Goal: Communication & Community: Answer question/provide support

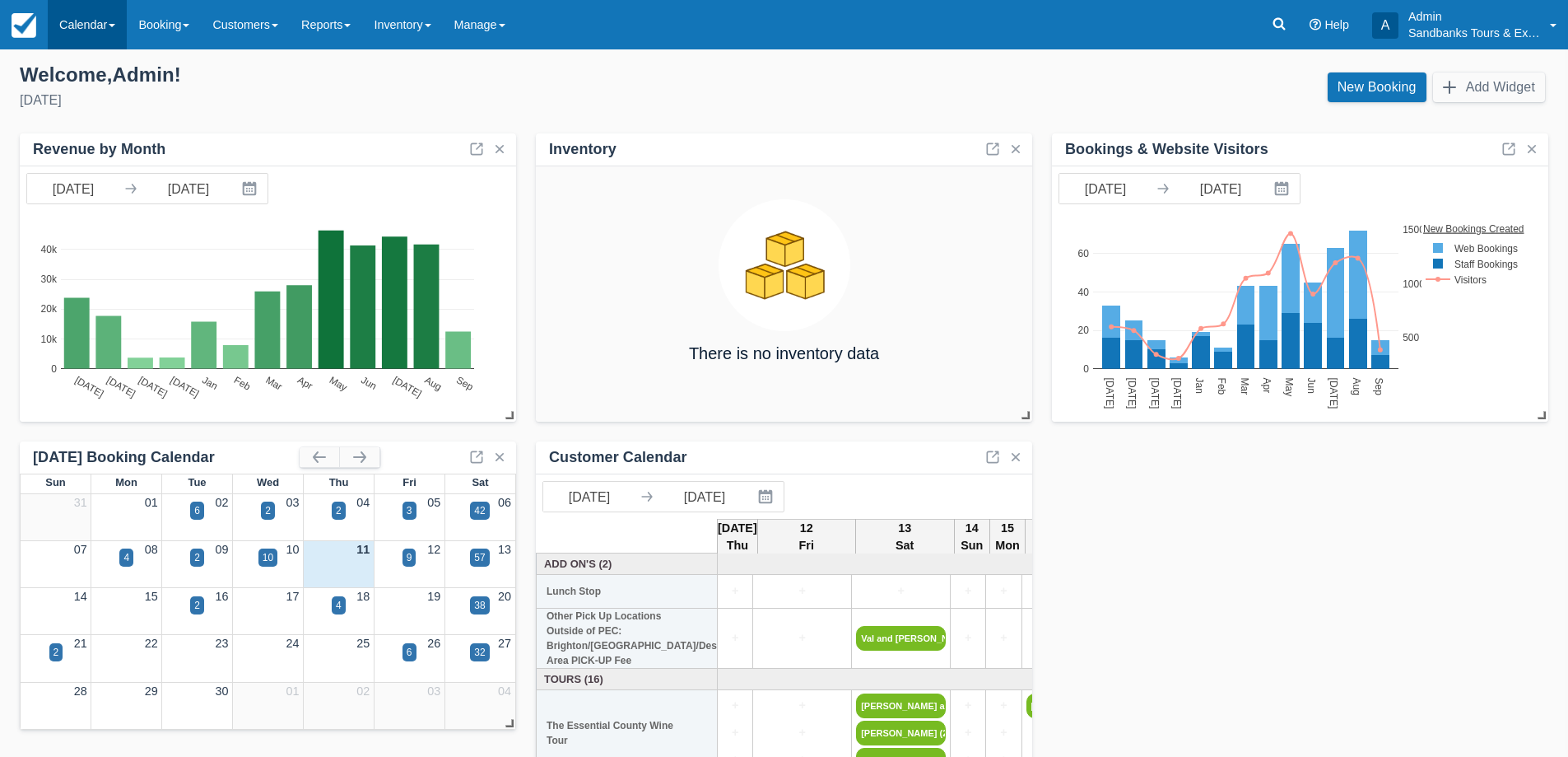
click at [89, 20] on link "Calendar" at bounding box center [87, 25] width 79 height 49
click at [95, 61] on link "Booking" at bounding box center [113, 70] width 130 height 35
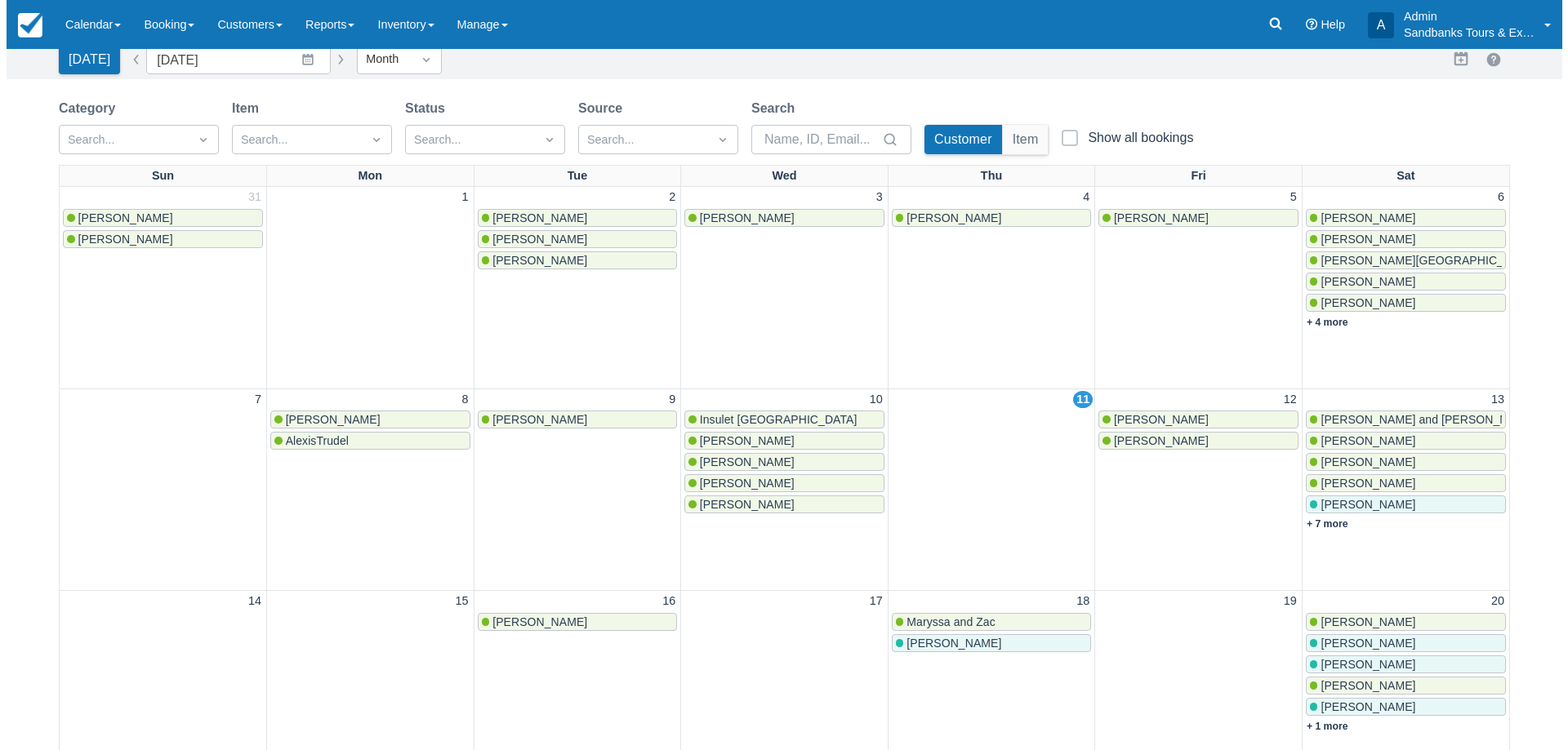
scroll to position [163, 0]
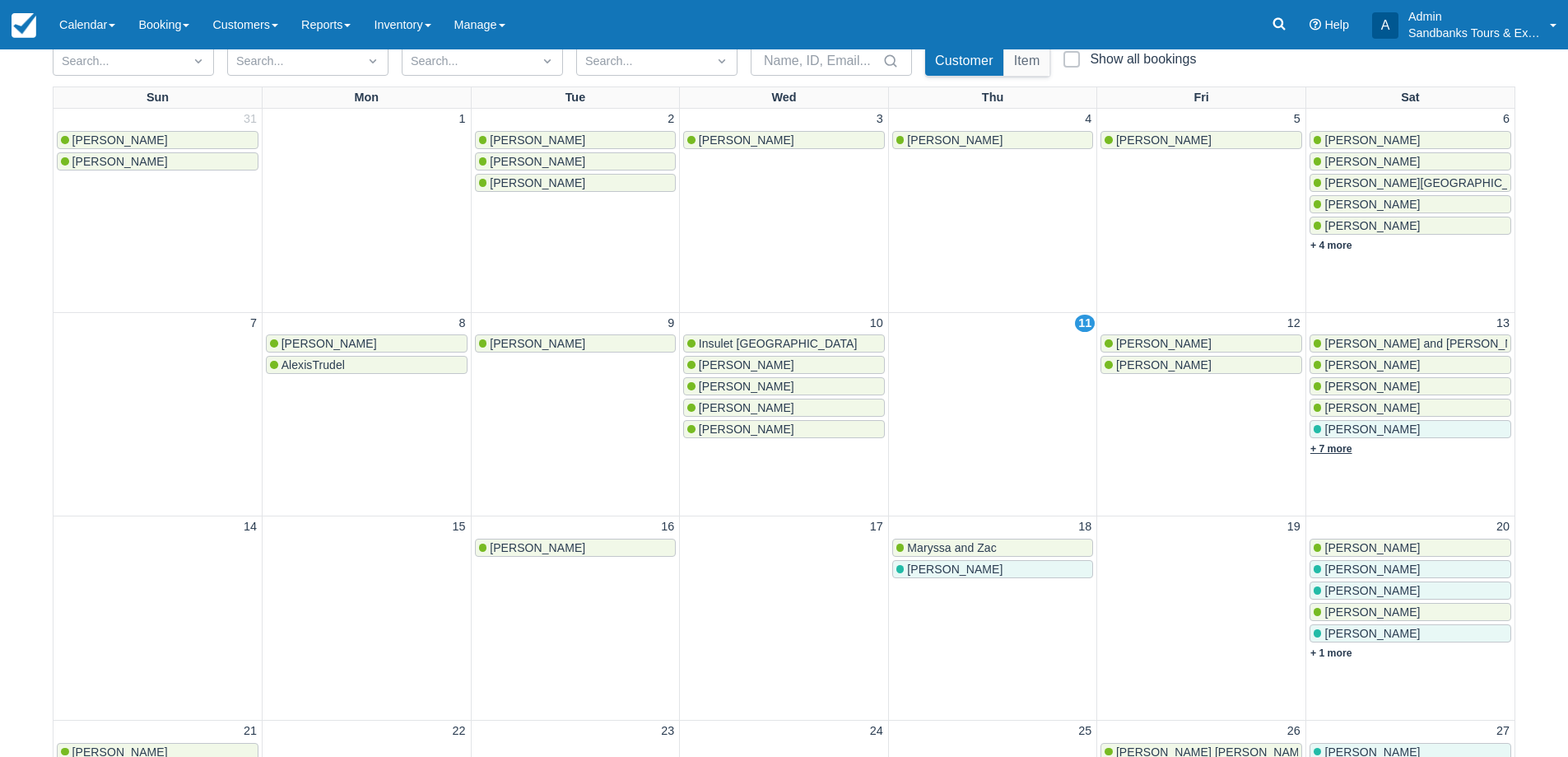
click at [1326, 452] on link "+ 7 more" at bounding box center [1331, 449] width 42 height 12
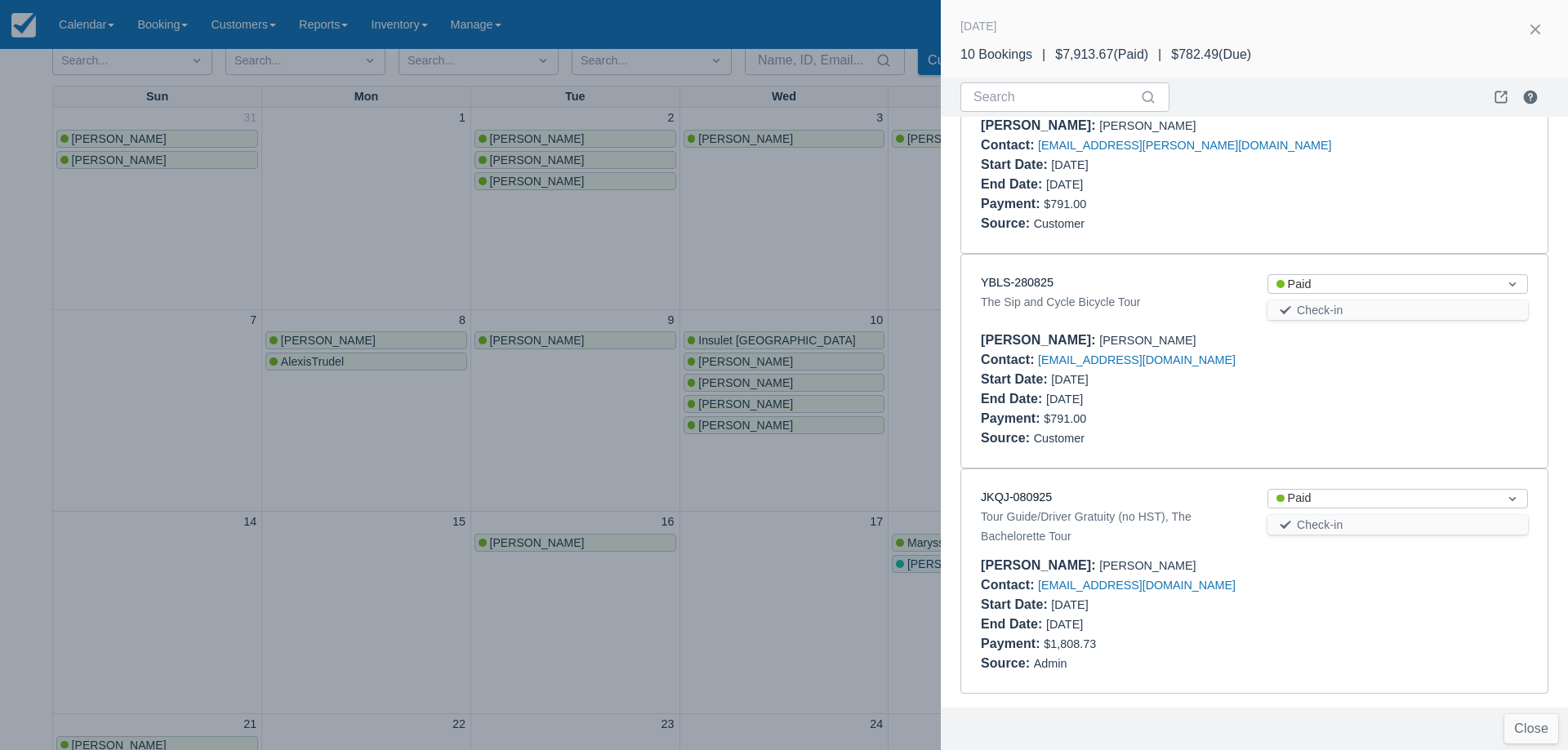
scroll to position [1661, 0]
click at [1014, 493] on link "JKQJ-080925" at bounding box center [1016, 497] width 71 height 13
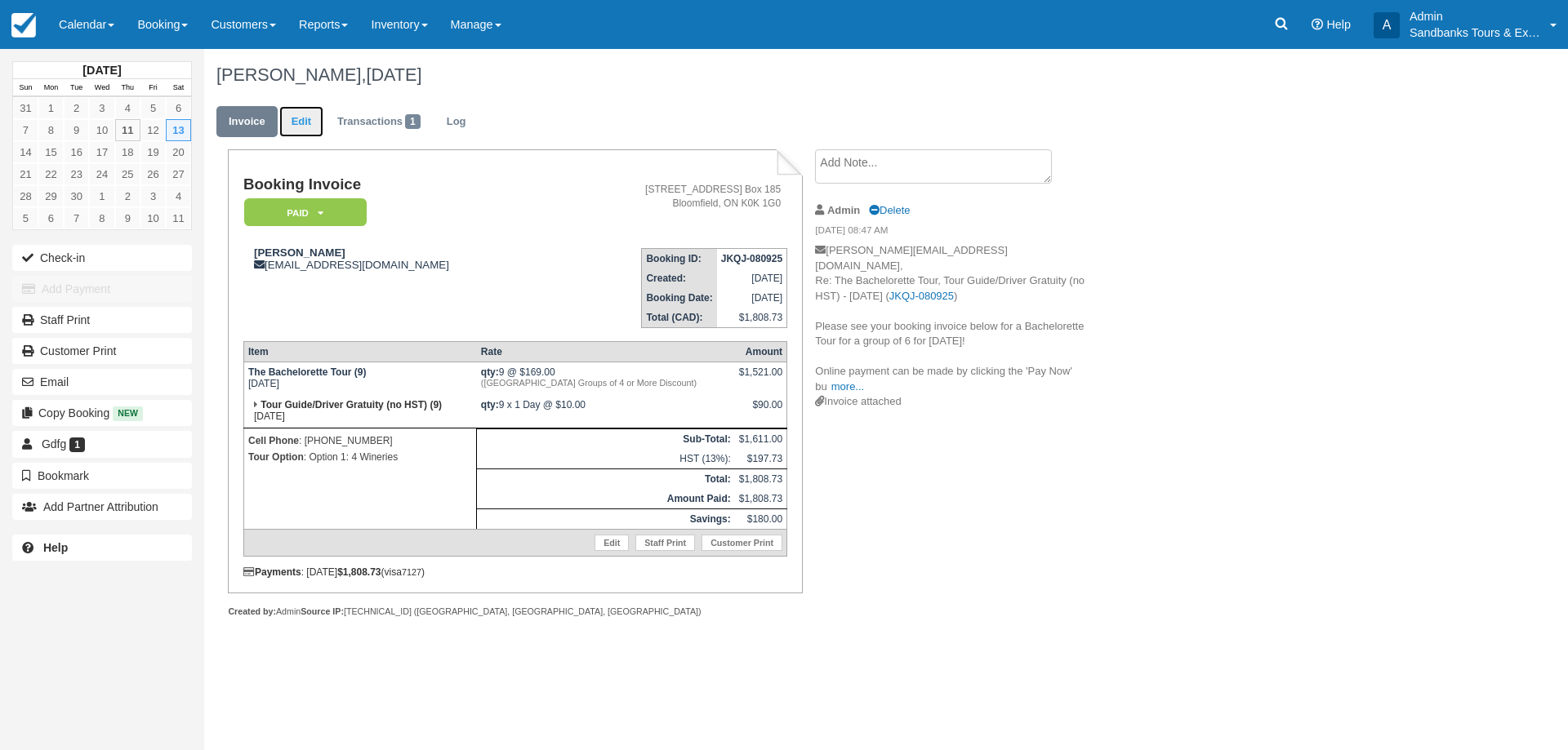
click at [316, 112] on link "Edit" at bounding box center [301, 122] width 44 height 32
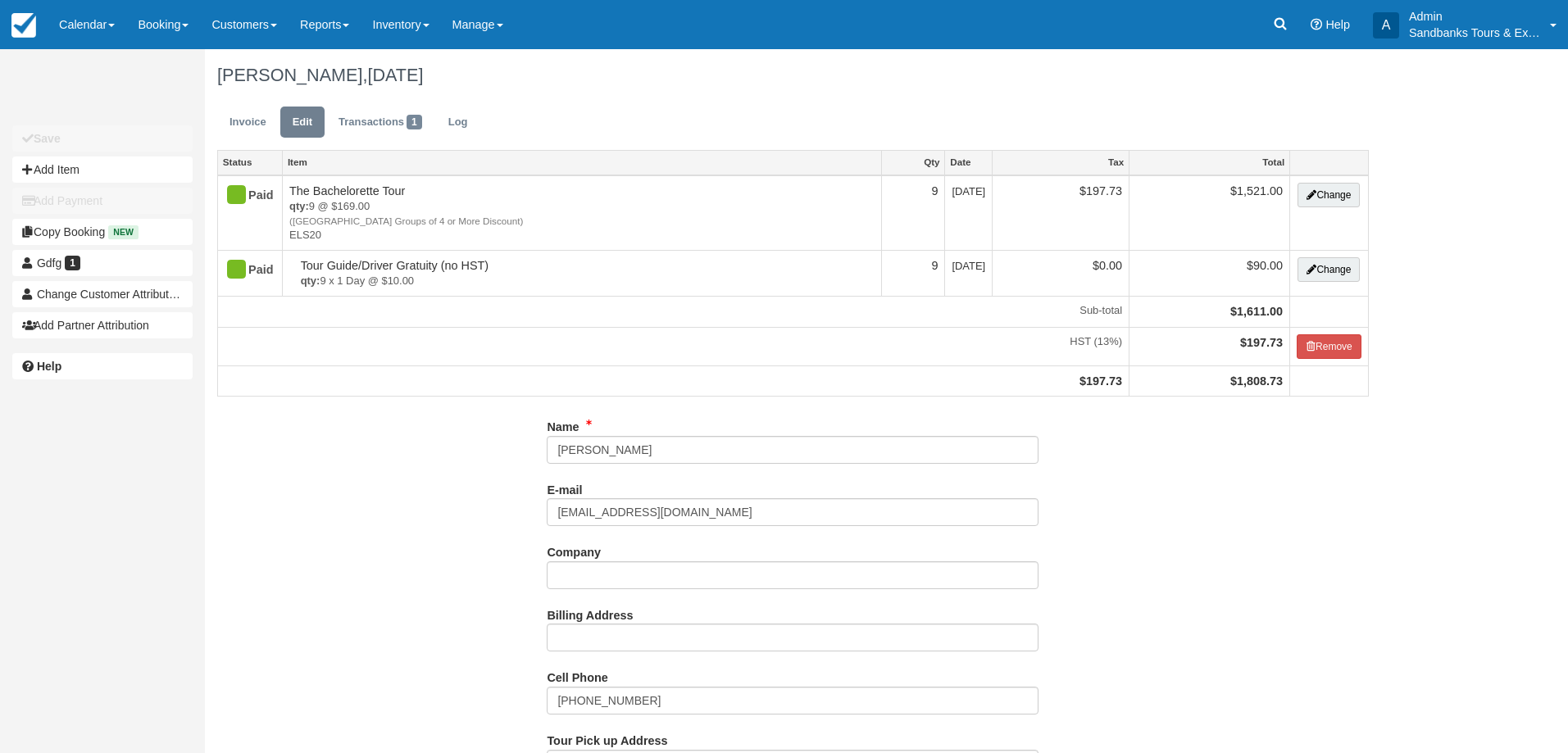
select select "Option 1: 4 Wineries"
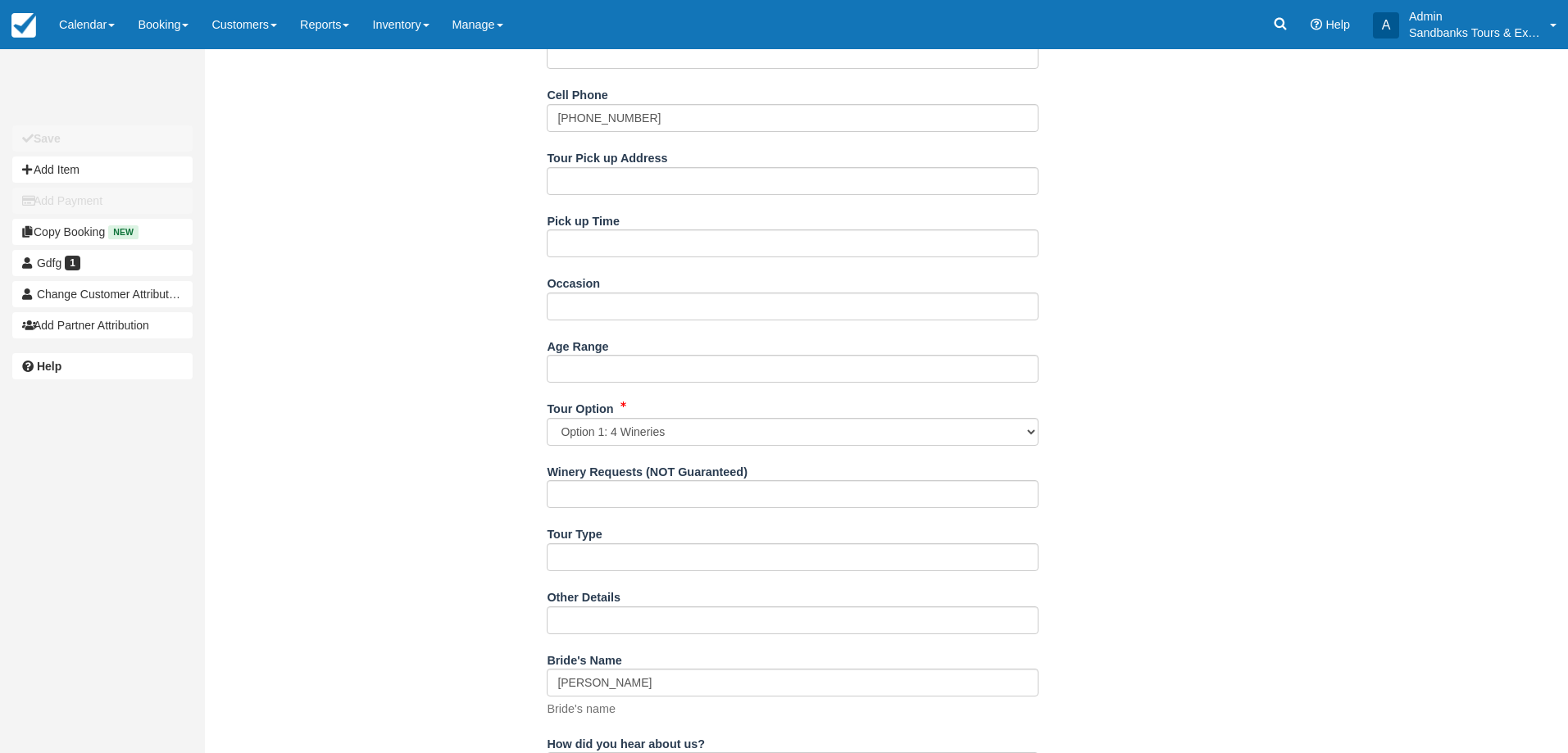
scroll to position [558, 0]
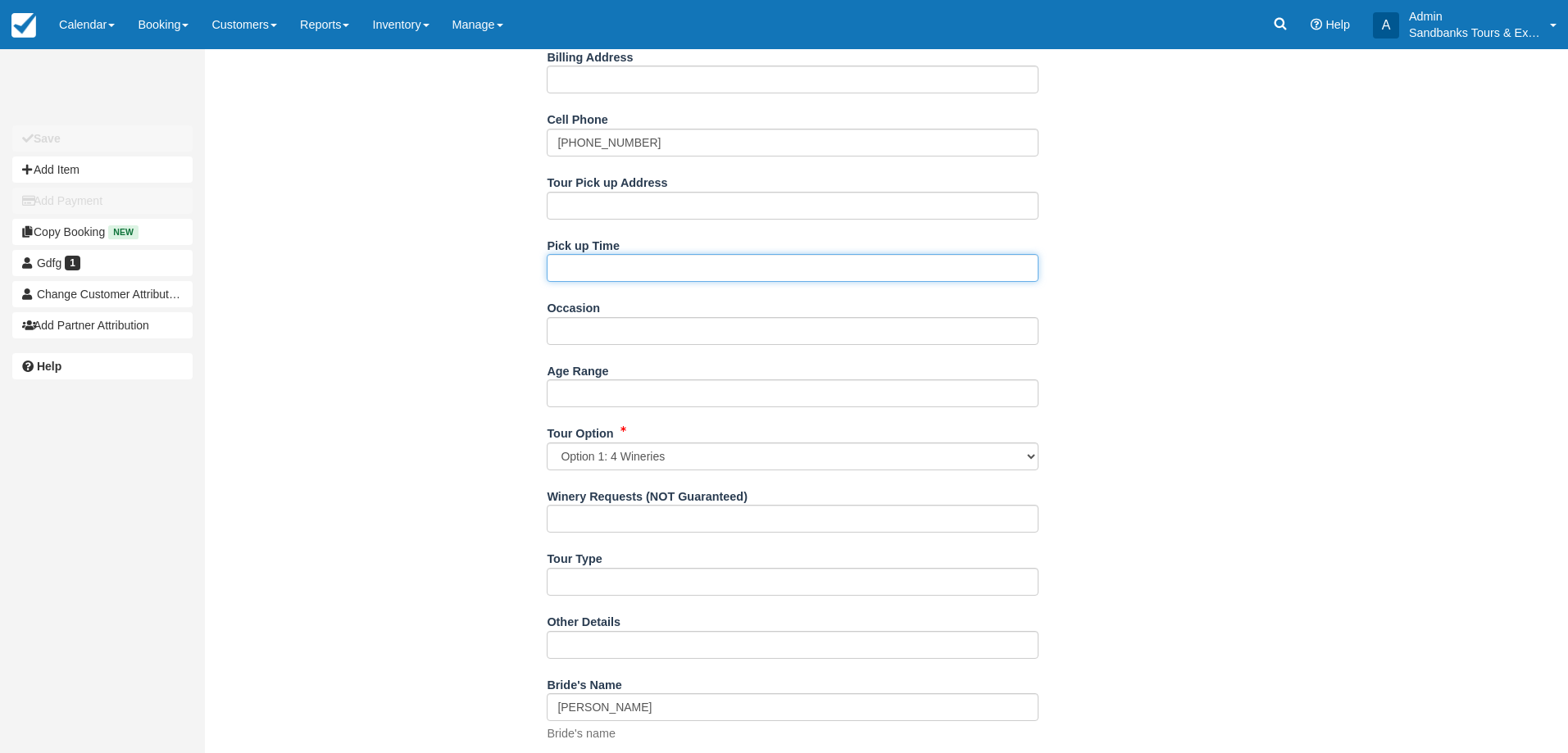
click at [590, 267] on input "Pick up Time" at bounding box center [793, 268] width 492 height 28
type input "11:00am"
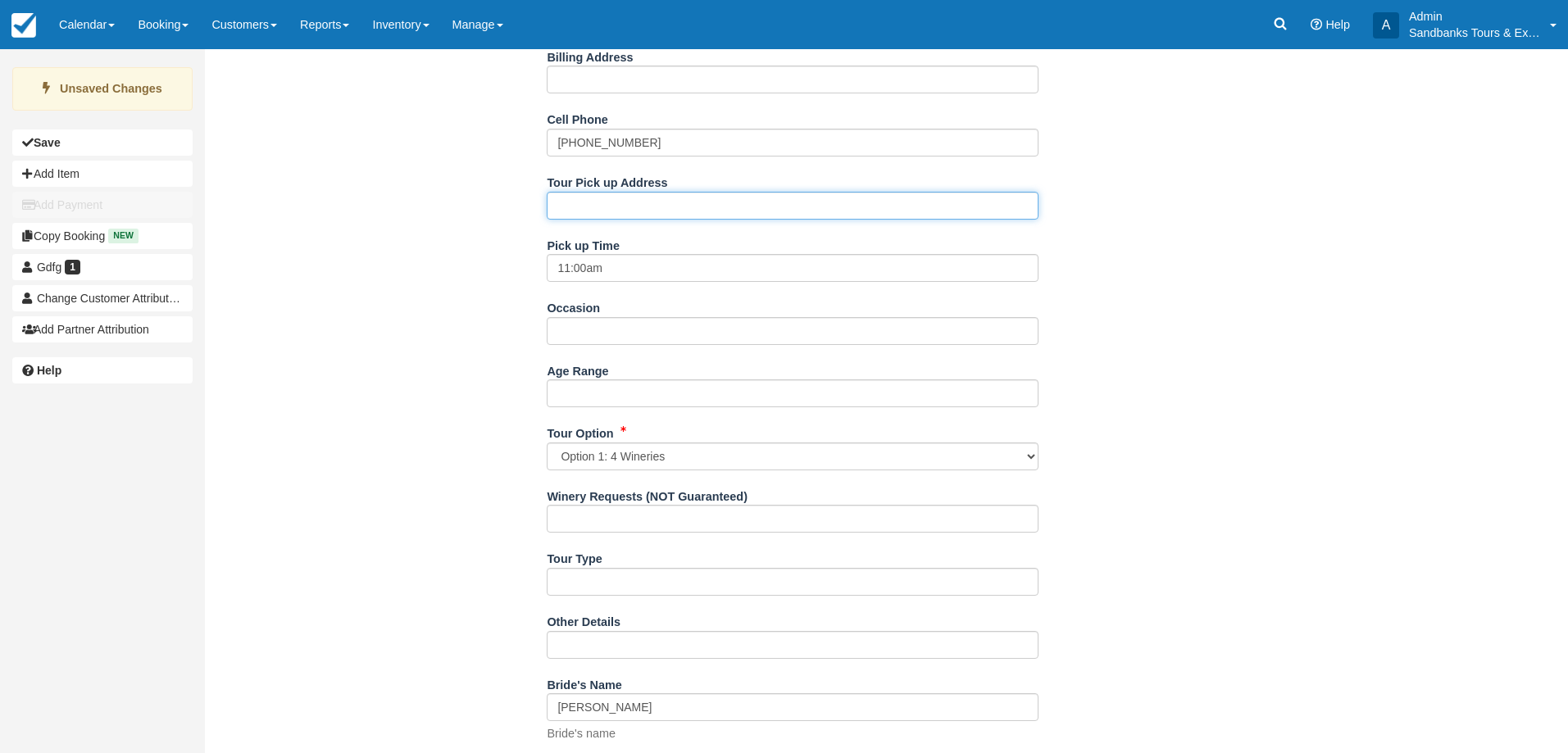
click at [594, 201] on input "Tour Pick up Address" at bounding box center [793, 206] width 492 height 28
click at [655, 203] on input "43 Elizabeth Road, K0K1T0" at bounding box center [793, 206] width 492 height 28
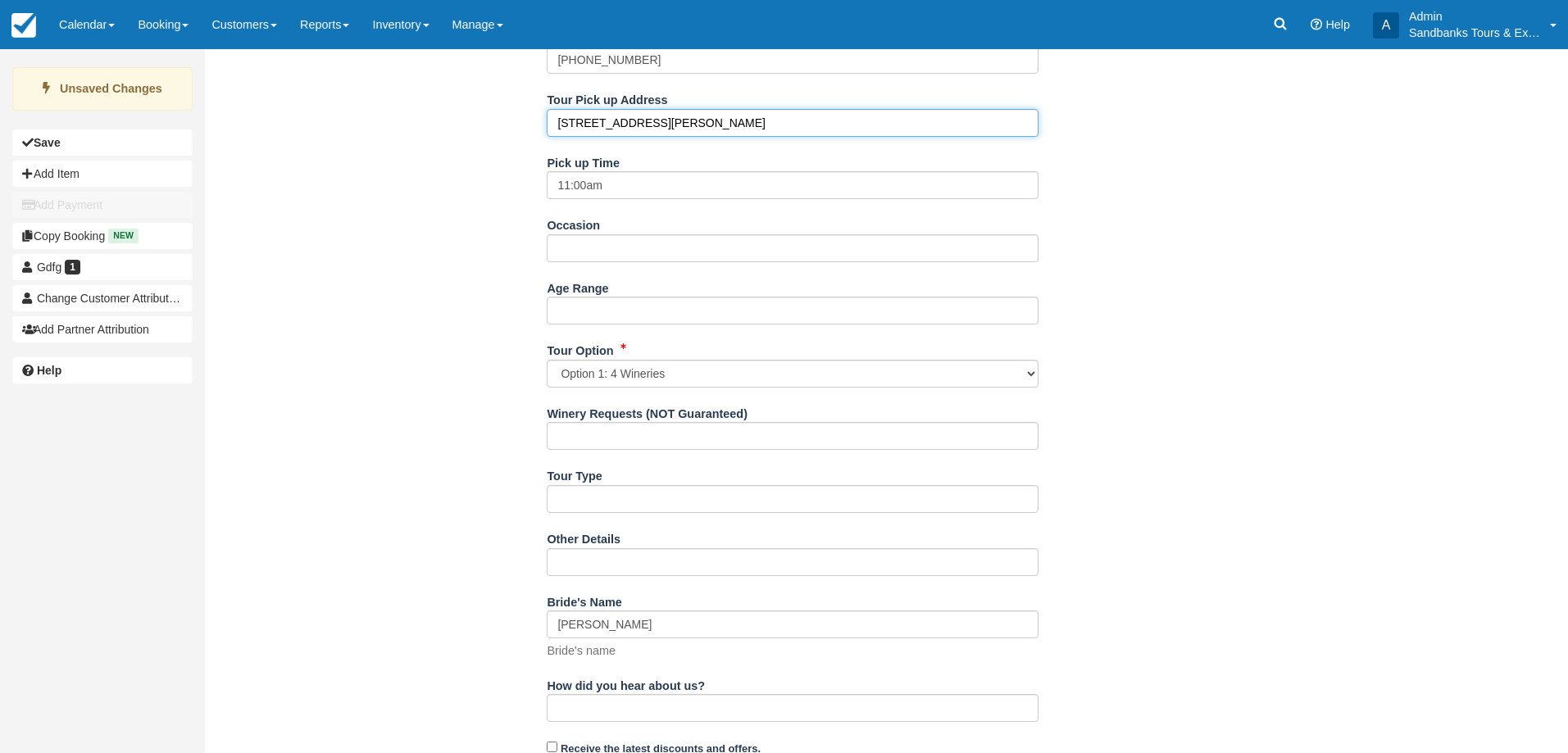
scroll to position [968, 0]
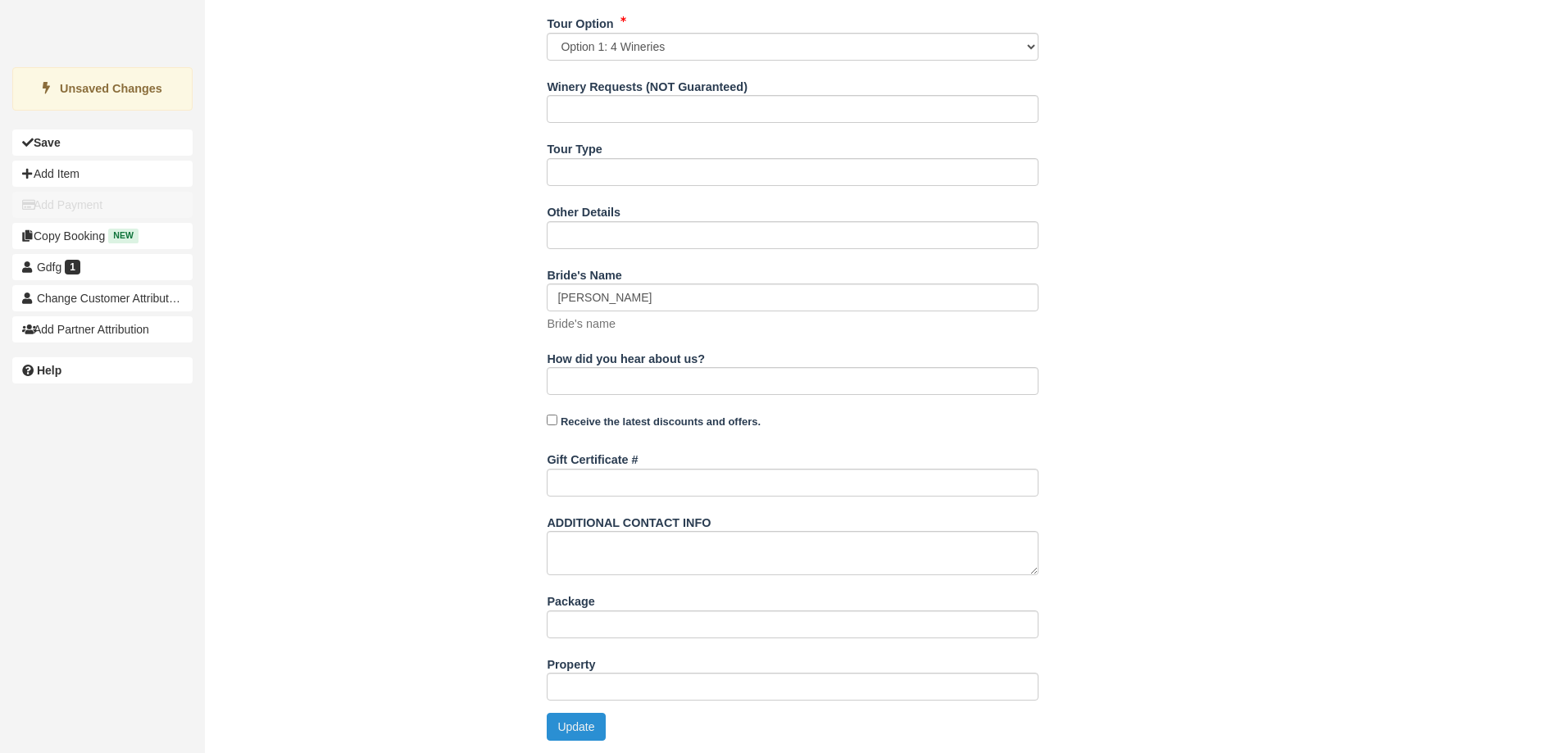
type input "43 Elizabeth Road, PEC, K0K1T0"
click at [593, 738] on button "Update" at bounding box center [576, 727] width 58 height 28
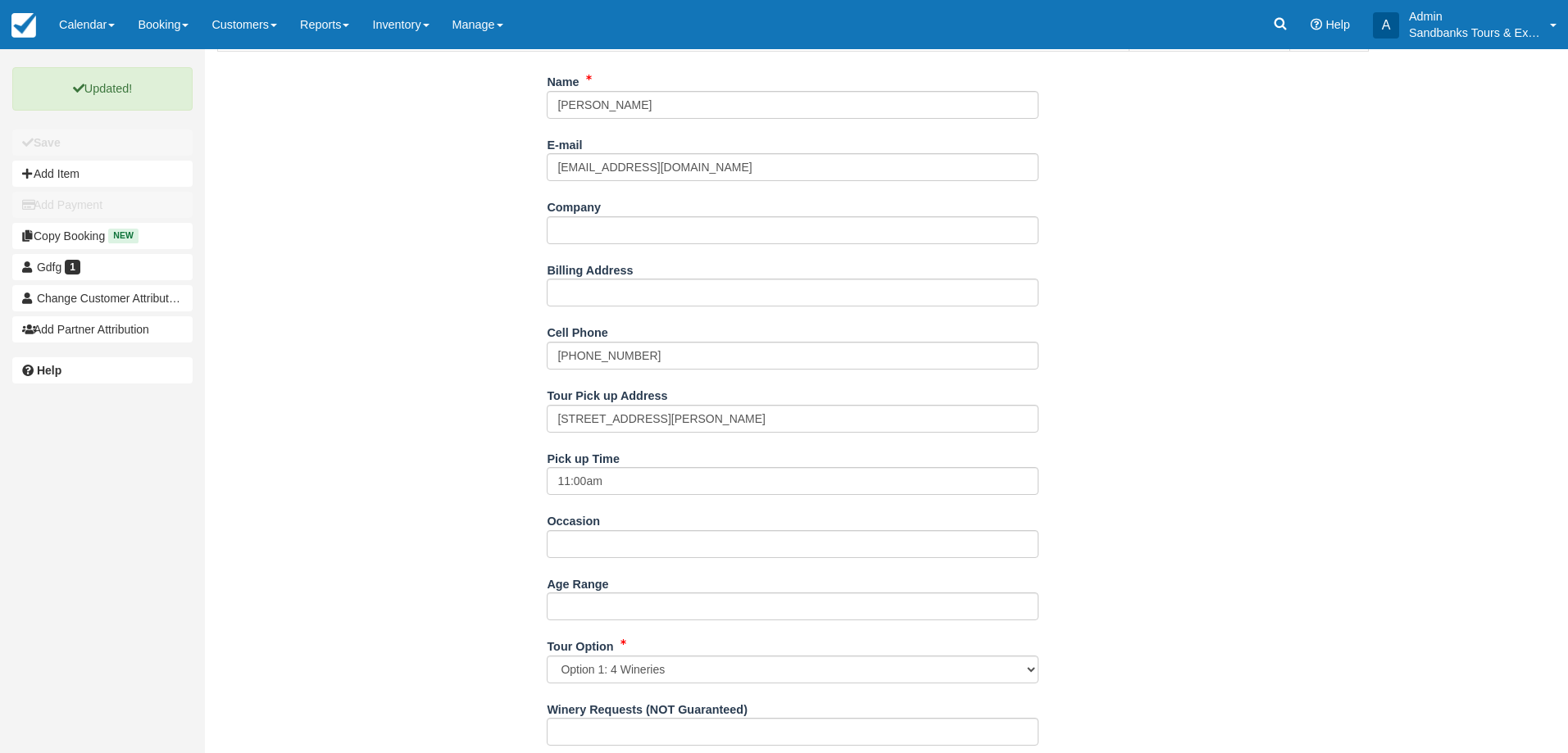
scroll to position [0, 0]
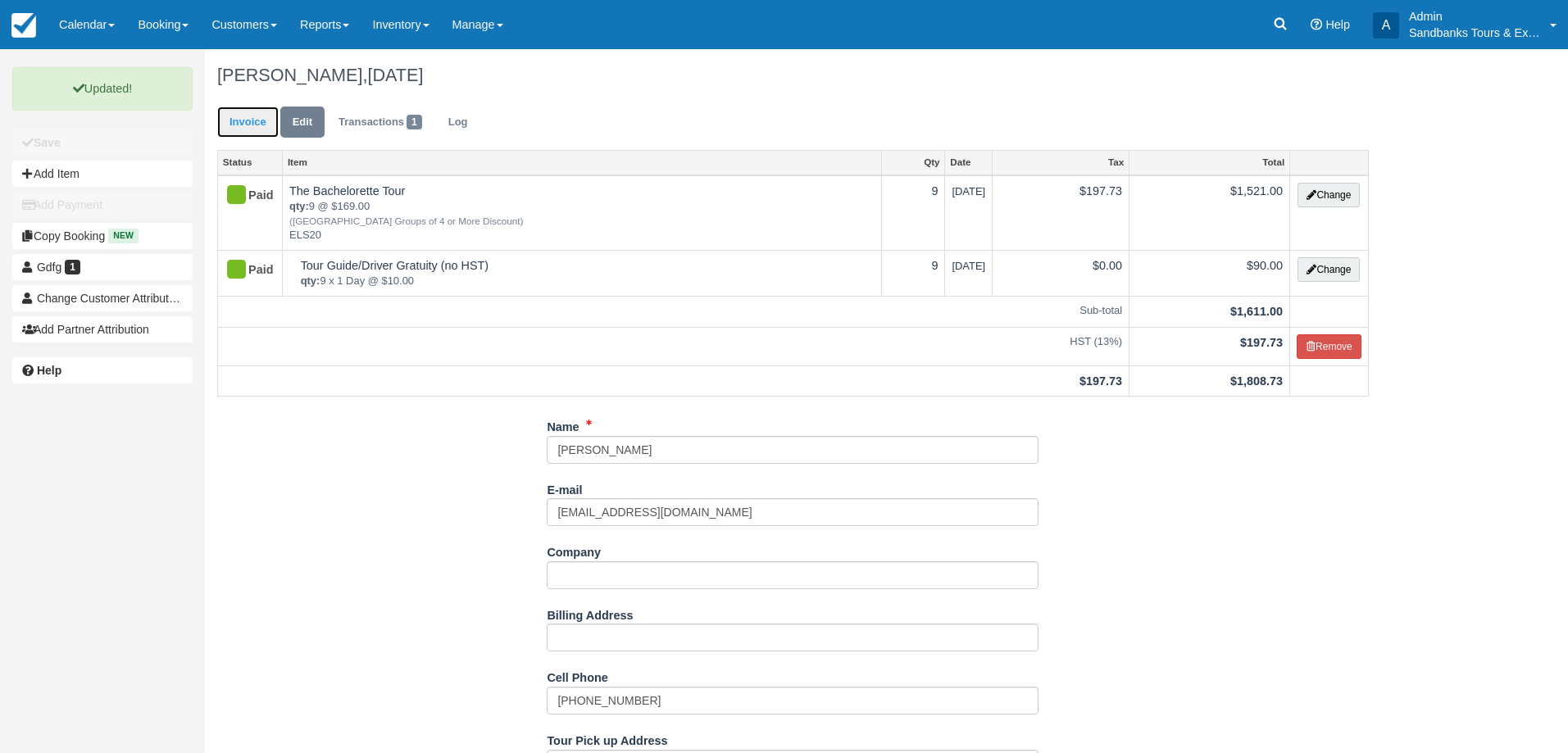
click at [245, 117] on link "Invoice" at bounding box center [247, 122] width 61 height 32
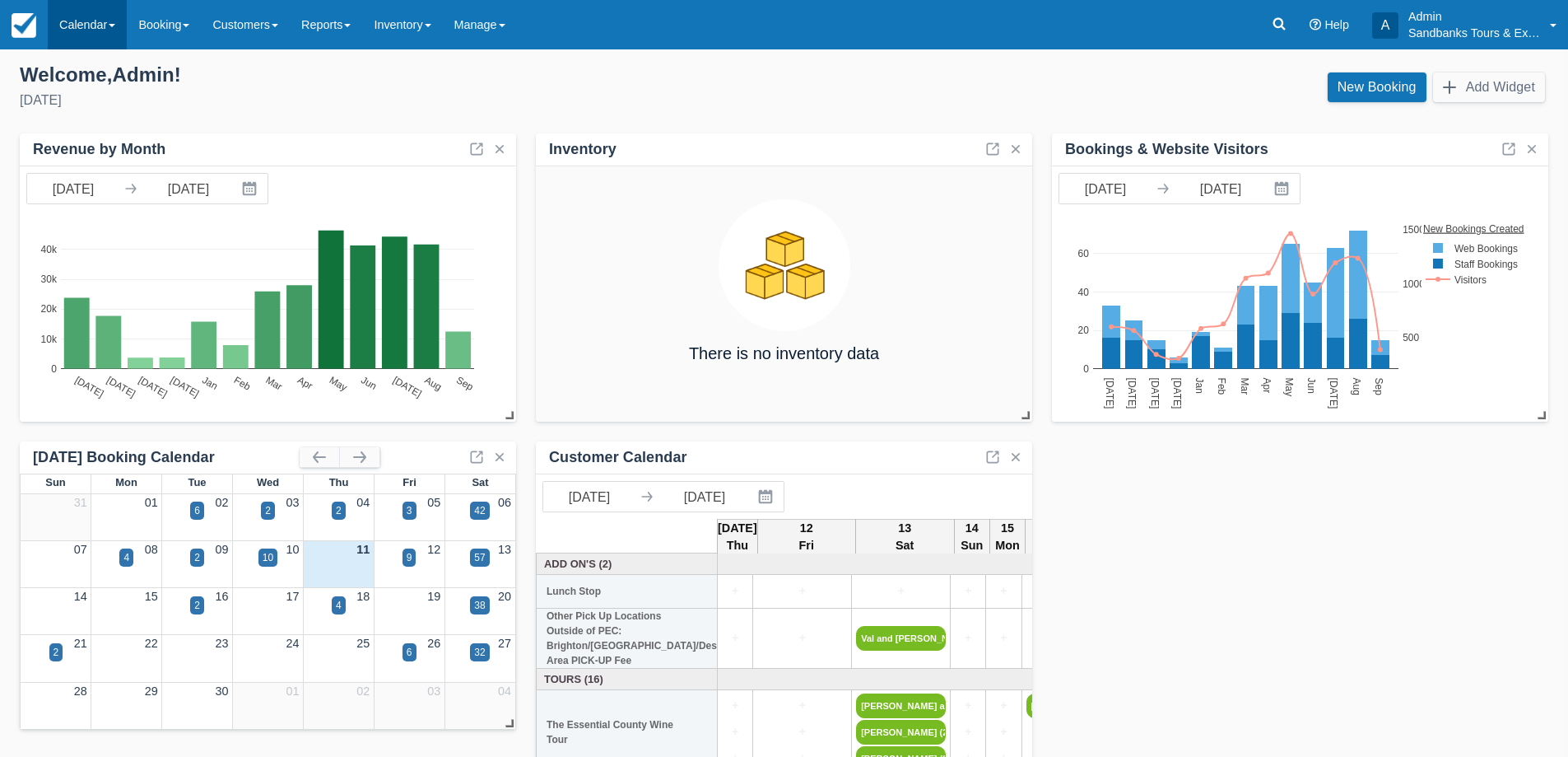
click at [126, 25] on link "Calendar" at bounding box center [87, 25] width 79 height 49
click at [106, 69] on link "Booking" at bounding box center [113, 70] width 130 height 35
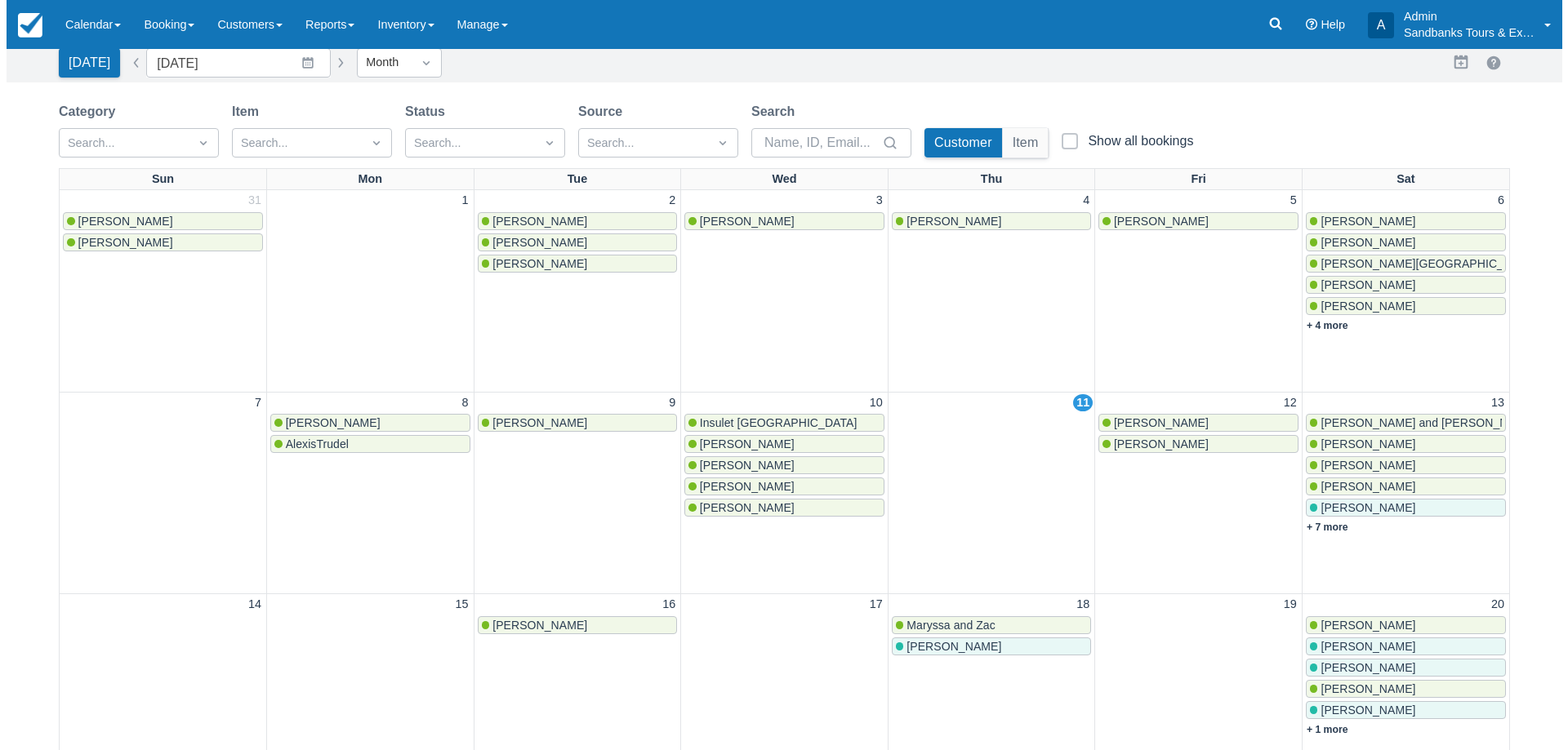
scroll to position [82, 0]
click at [1330, 527] on link "+ 7 more" at bounding box center [1320, 526] width 42 height 12
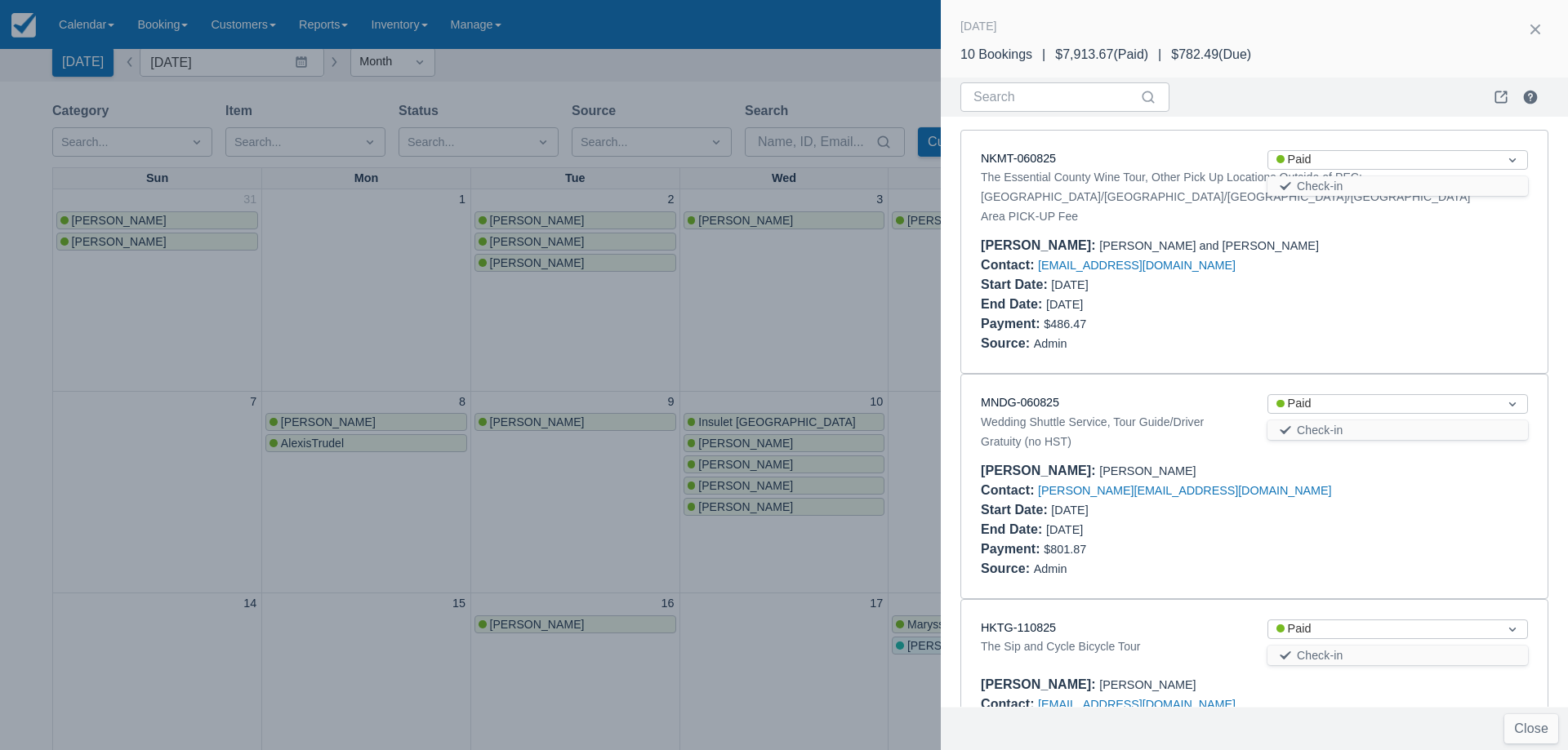
click at [799, 283] on div at bounding box center [784, 375] width 1568 height 750
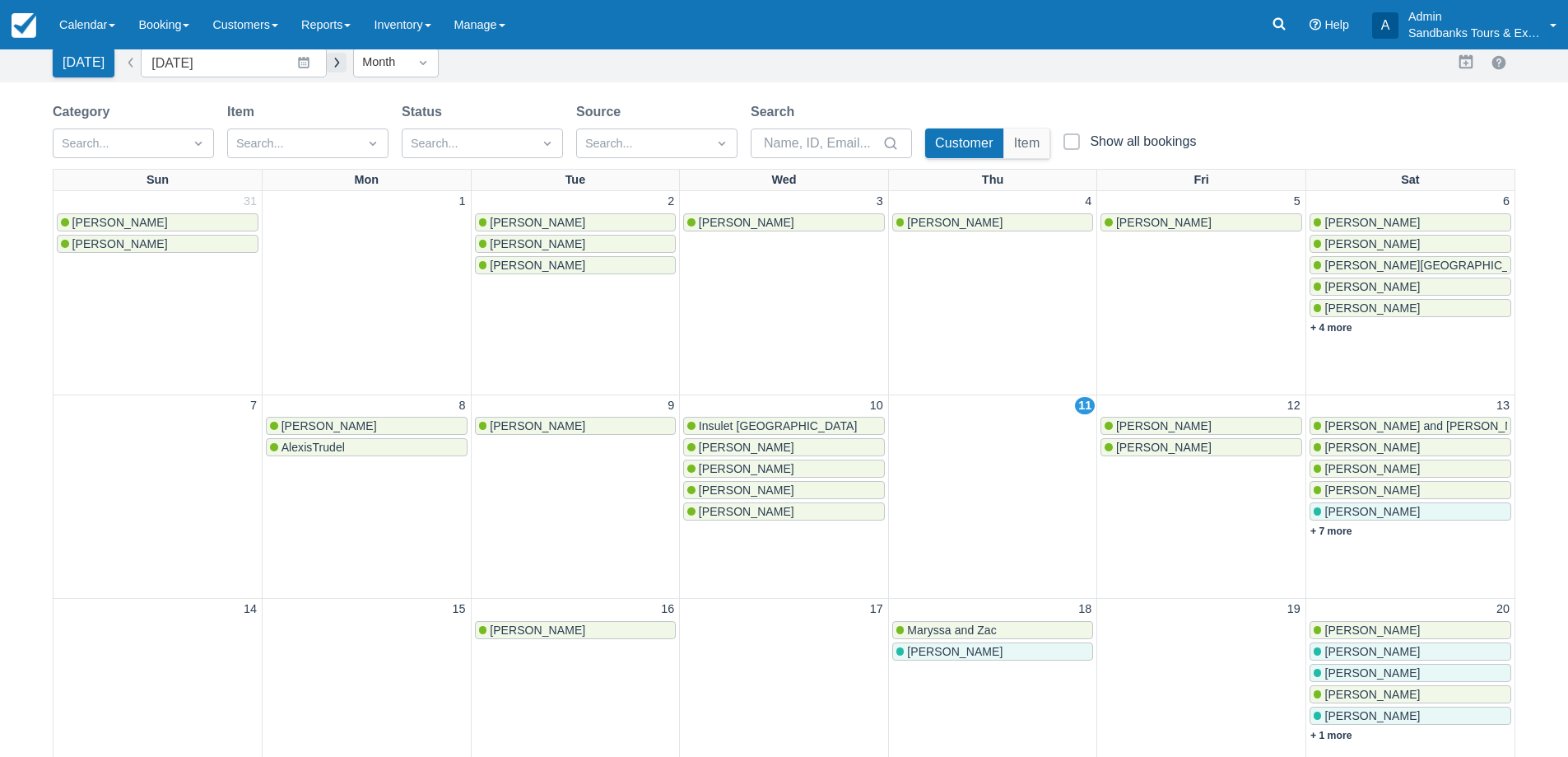
click at [327, 65] on button "button" at bounding box center [337, 63] width 20 height 20
type input "[DATE]"
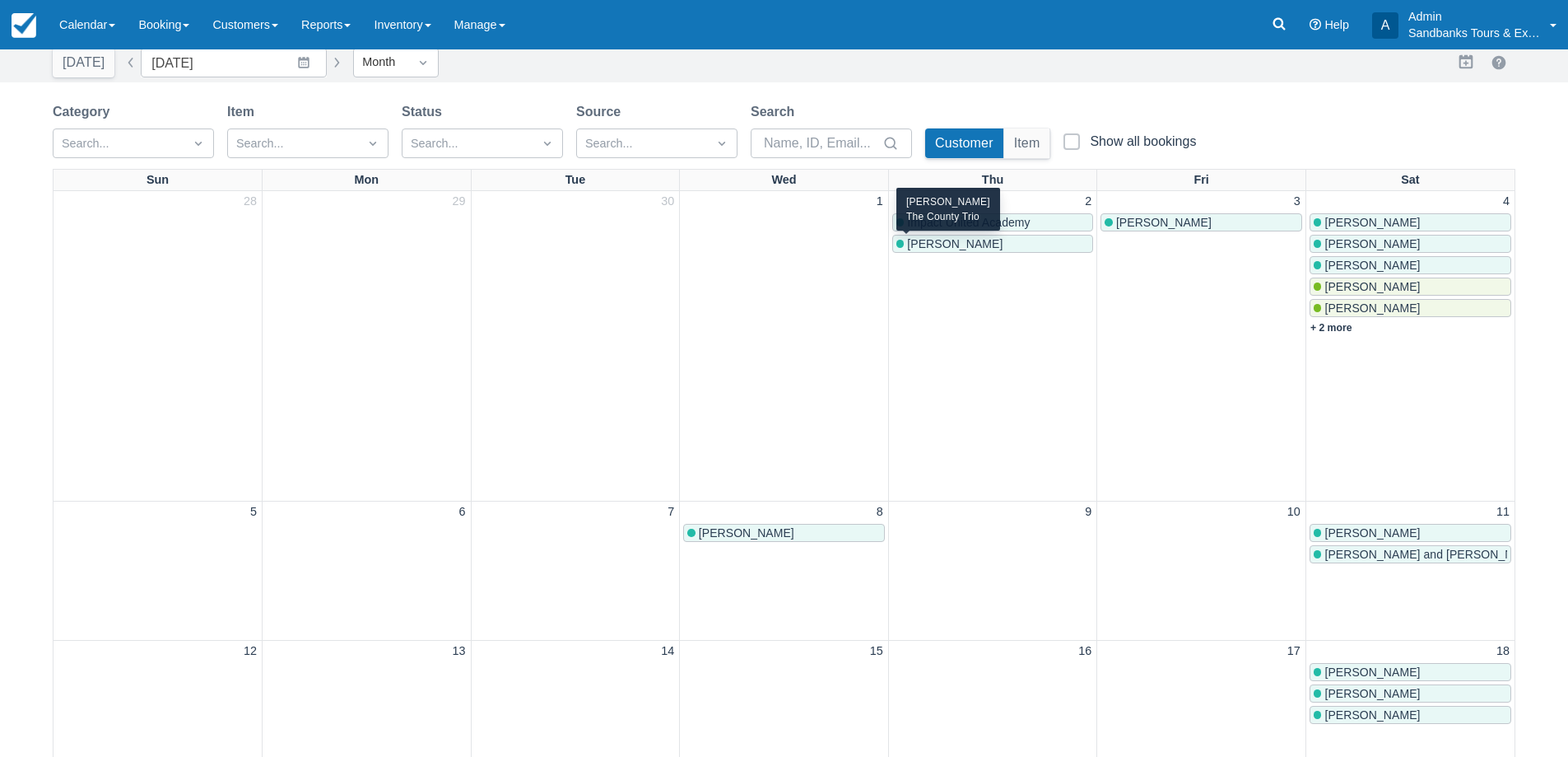
click at [961, 247] on span "[PERSON_NAME]" at bounding box center [955, 243] width 95 height 13
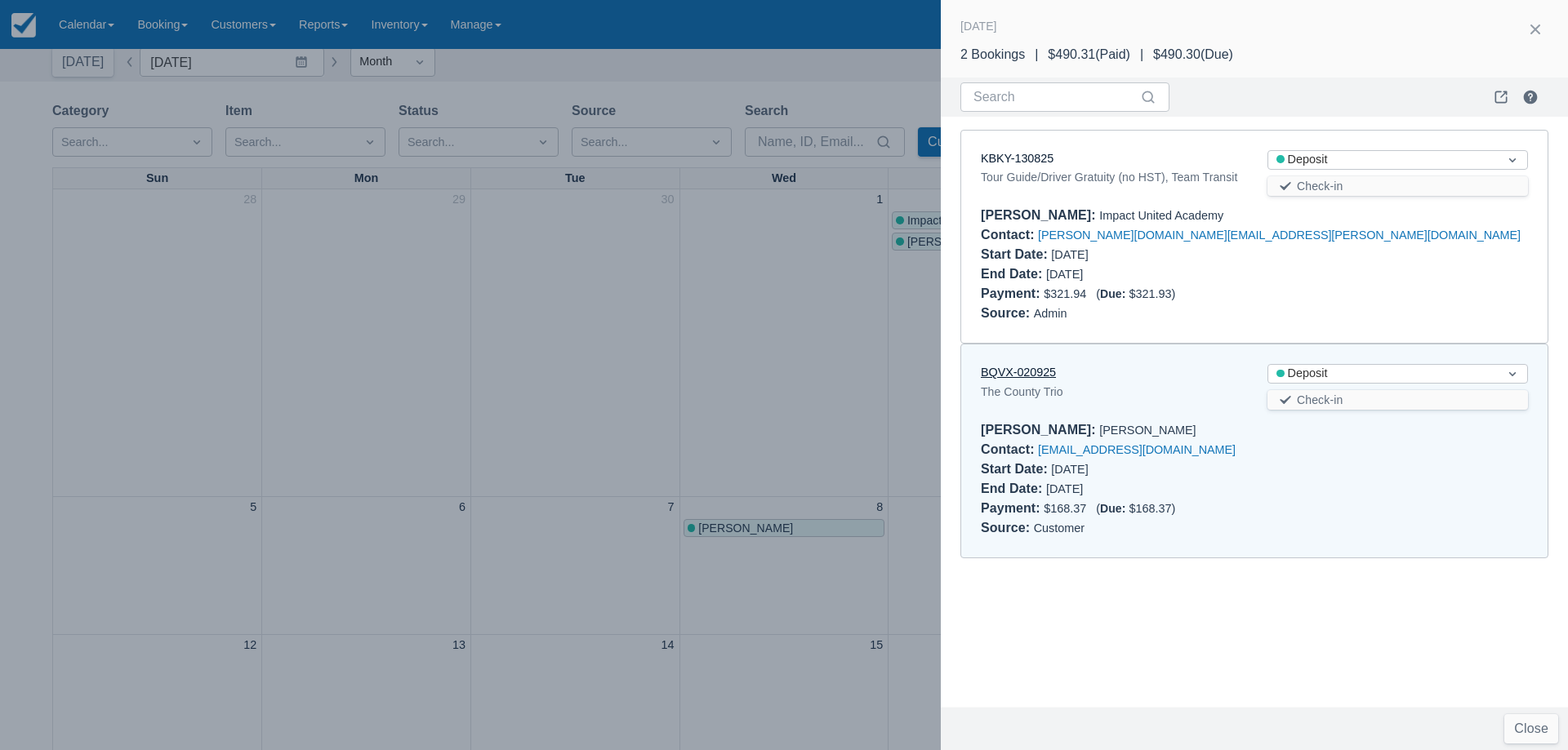
click at [1034, 373] on link "BQVX-020925" at bounding box center [1018, 372] width 75 height 13
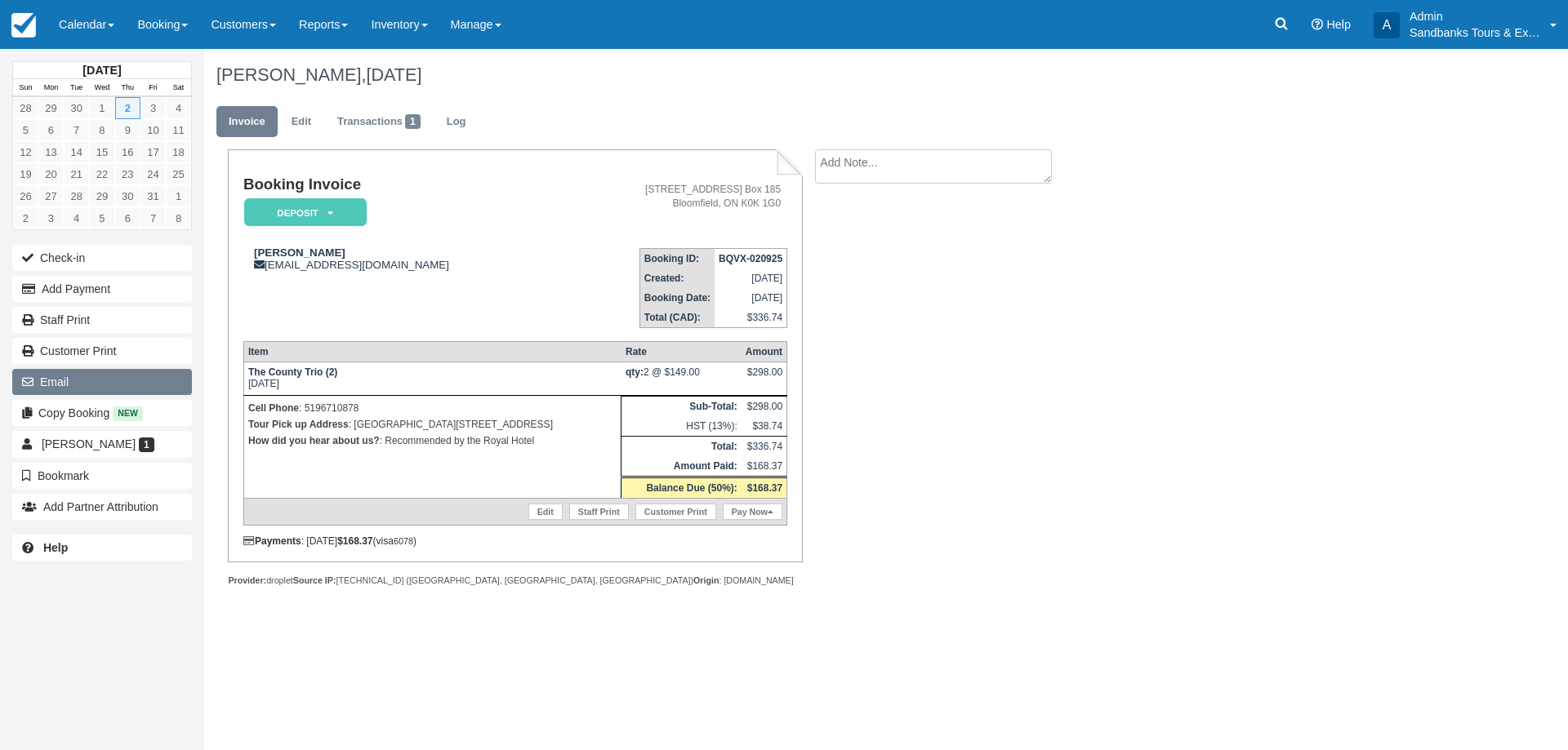
click at [108, 385] on button "Email" at bounding box center [102, 382] width 180 height 26
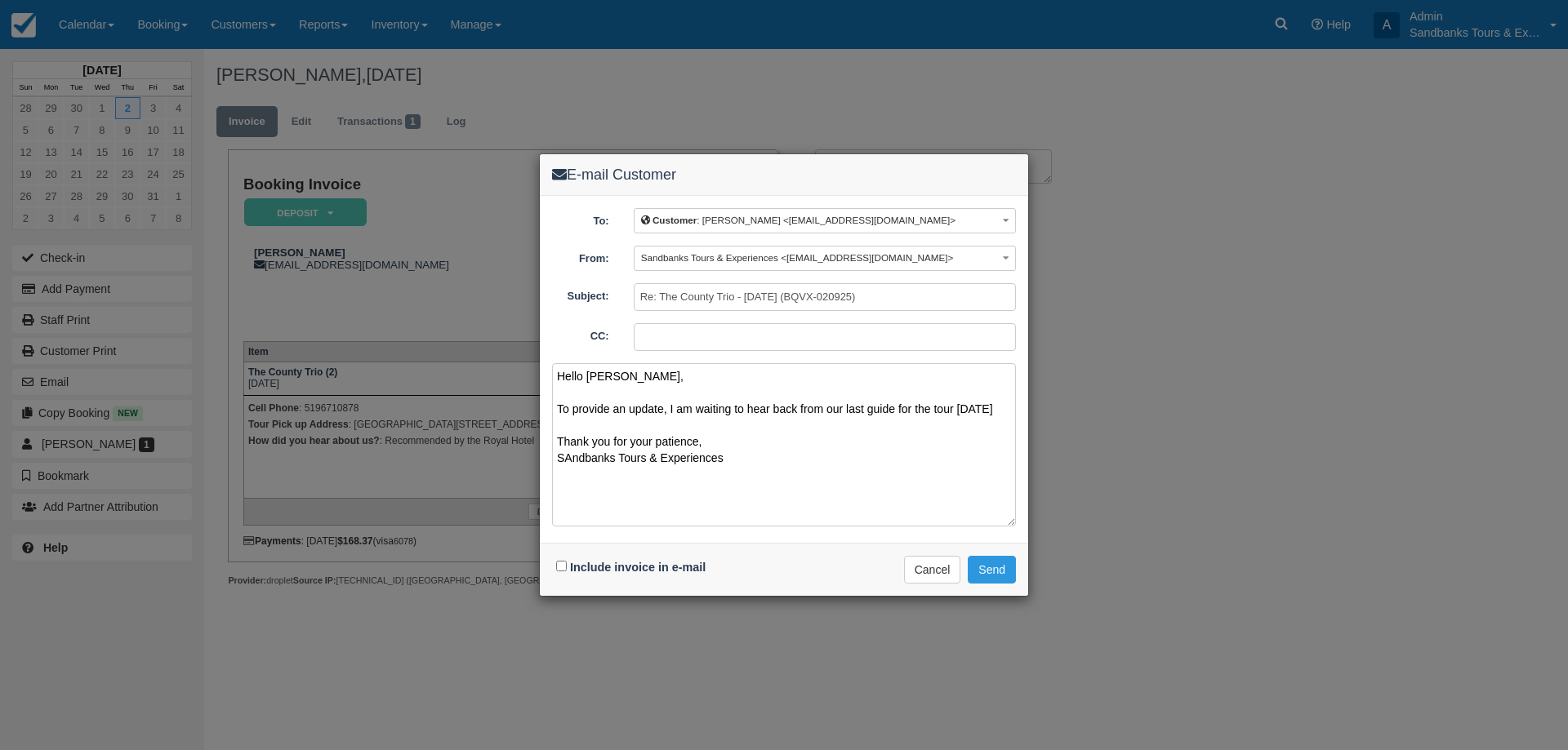
click at [569, 460] on textarea "Hello [PERSON_NAME], To provide an update, I am waiting to hear back from our l…" at bounding box center [783, 444] width 464 height 163
type textarea "Hello Janice, To provide an update, I am waiting to hear back from our last gui…"
click at [560, 570] on input "Include invoice in e-mail" at bounding box center [562, 566] width 11 height 11
checkbox input "true"
click at [1001, 566] on button "Send" at bounding box center [991, 570] width 48 height 28
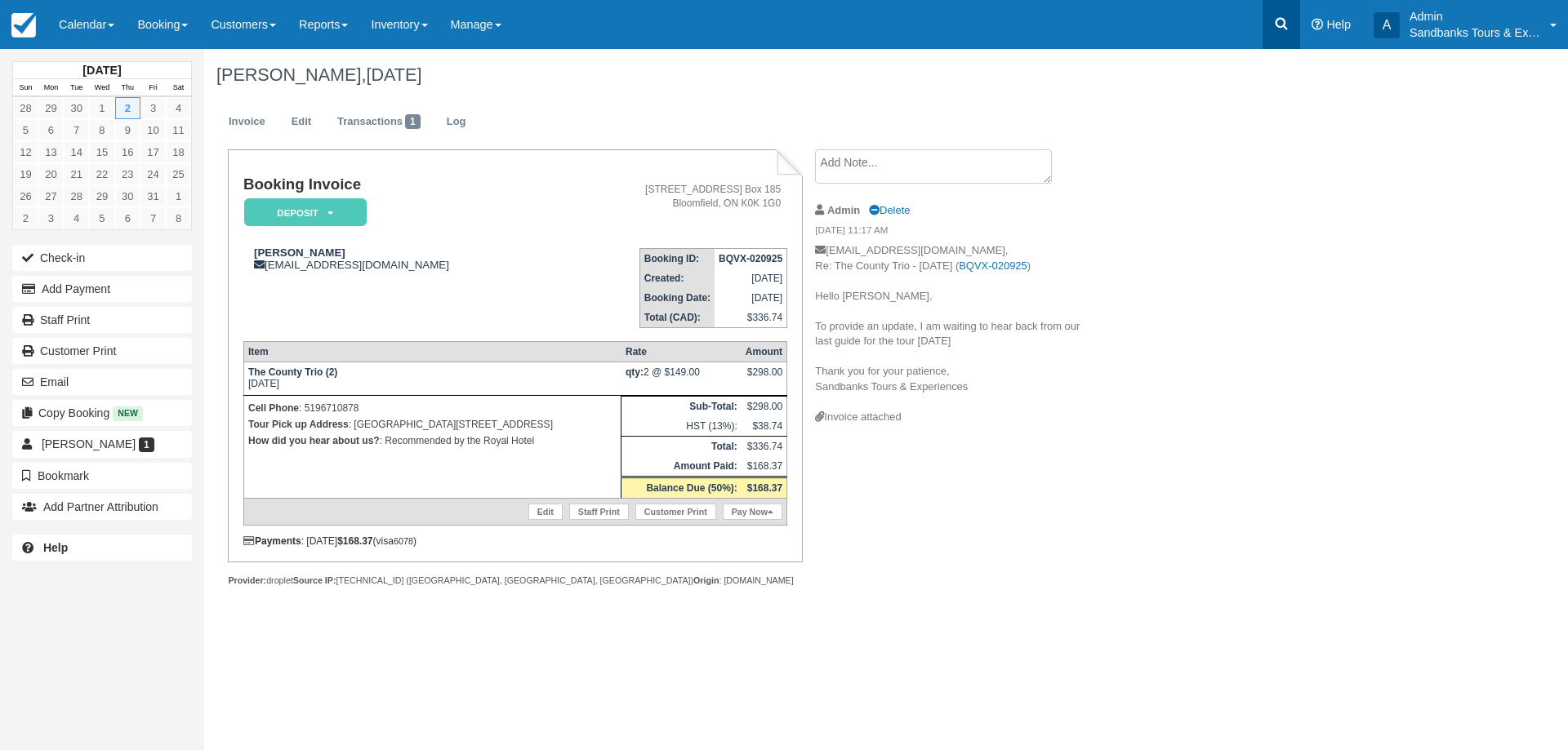
click at [1274, 36] on link at bounding box center [1280, 24] width 37 height 49
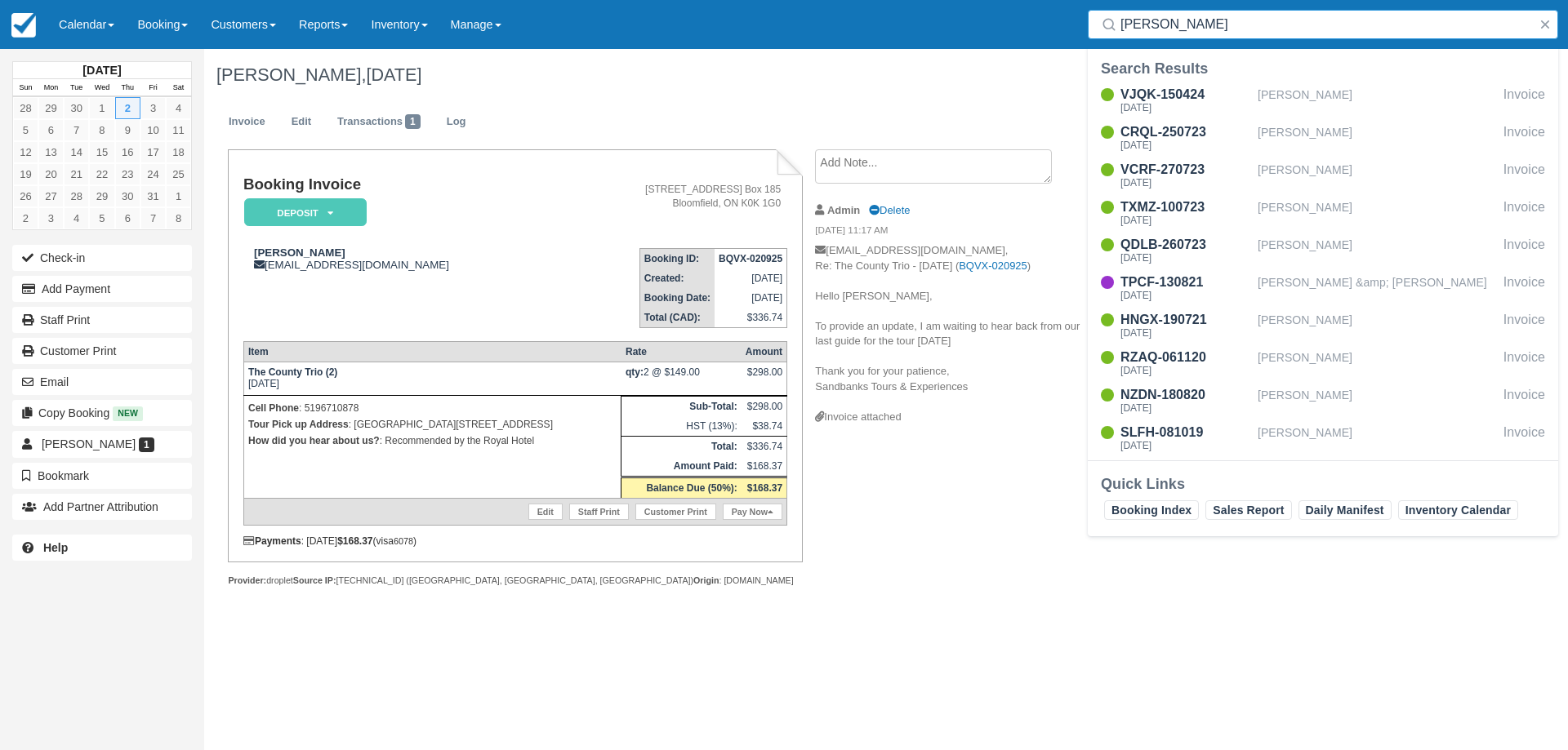
type input "[PERSON_NAME]"
click at [1544, 25] on button "button" at bounding box center [1545, 24] width 20 height 20
